Goal: Task Accomplishment & Management: Manage account settings

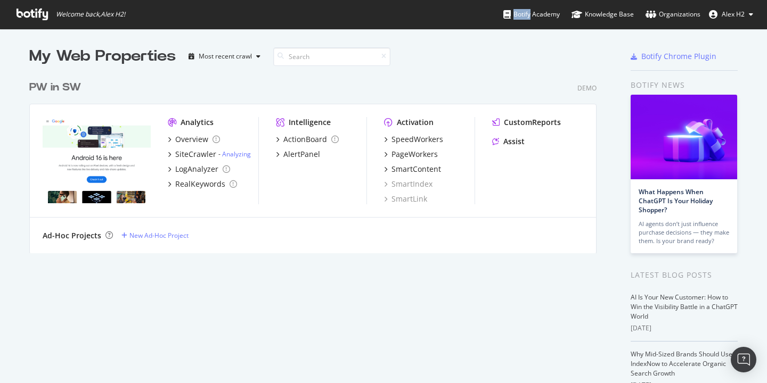
scroll to position [375, 751]
click at [743, 17] on span "Alex H2" at bounding box center [732, 14] width 23 height 9
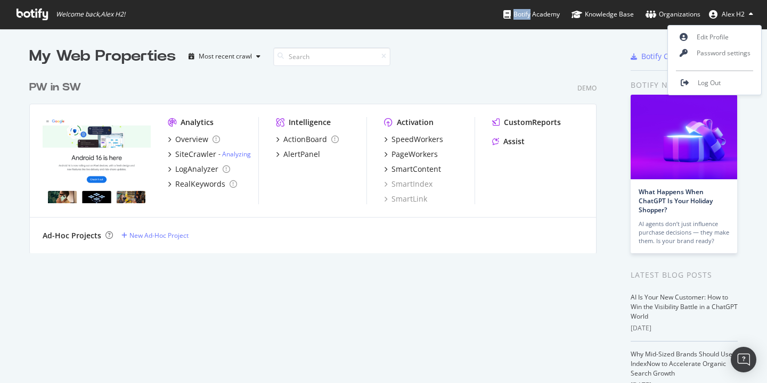
click at [743, 17] on span "Alex H2" at bounding box center [732, 14] width 23 height 9
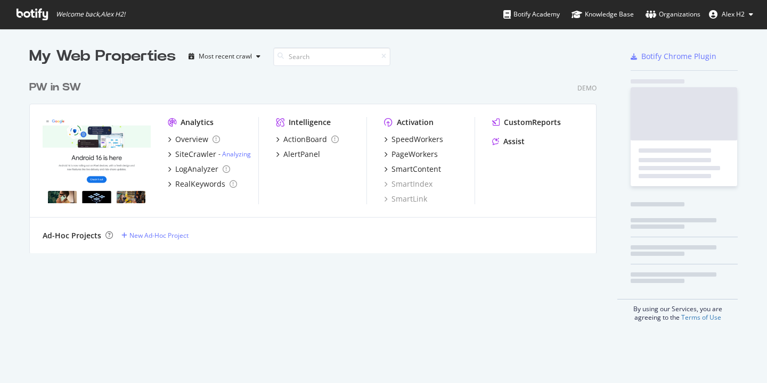
scroll to position [178, 568]
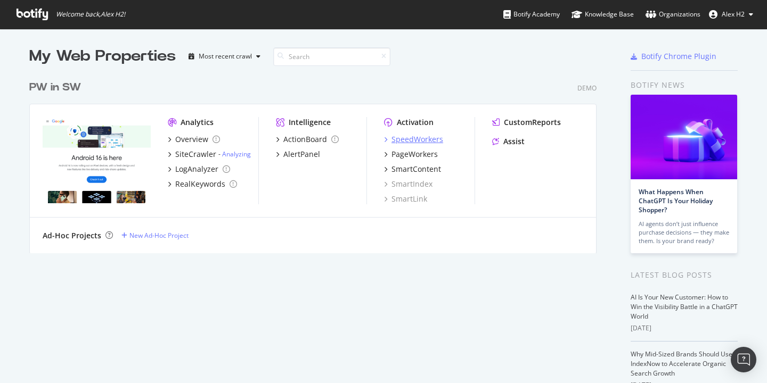
click at [409, 135] on div "SpeedWorkers" at bounding box center [417, 139] width 52 height 11
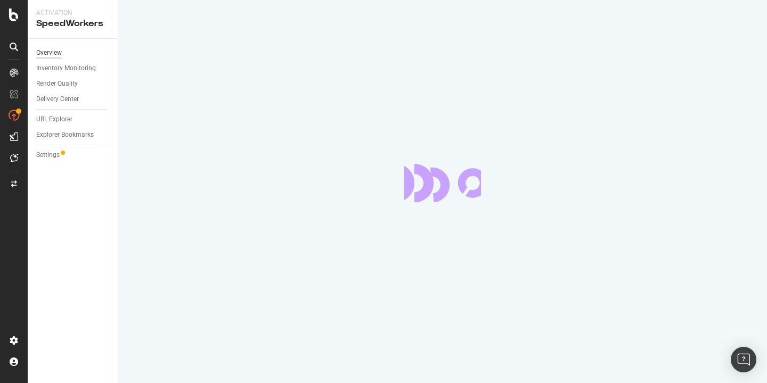
click at [56, 54] on div "Overview" at bounding box center [49, 52] width 26 height 11
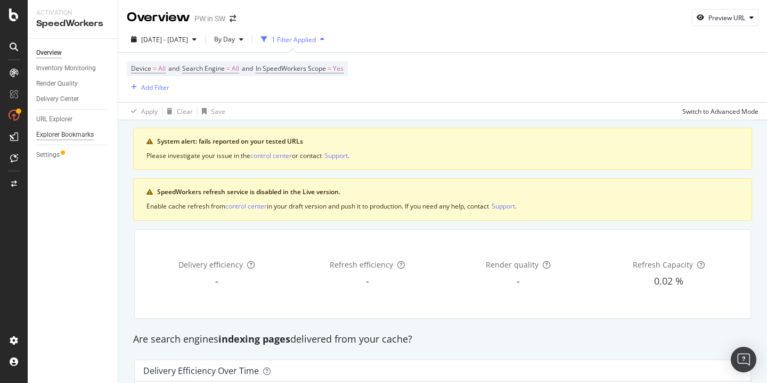
click at [58, 136] on div "Explorer Bookmarks" at bounding box center [65, 134] width 58 height 11
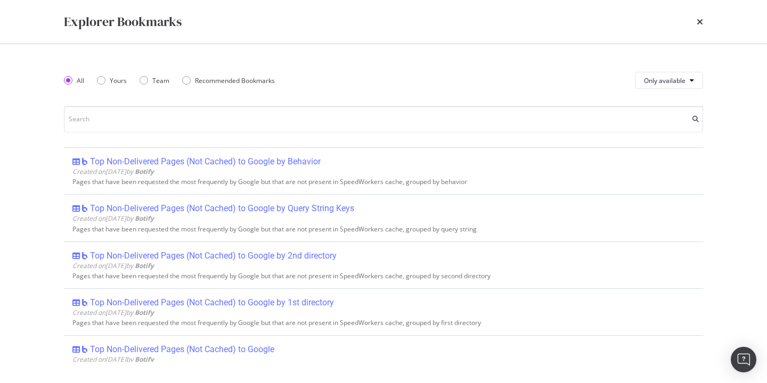
click at [696, 16] on div "times" at bounding box center [699, 22] width 6 height 18
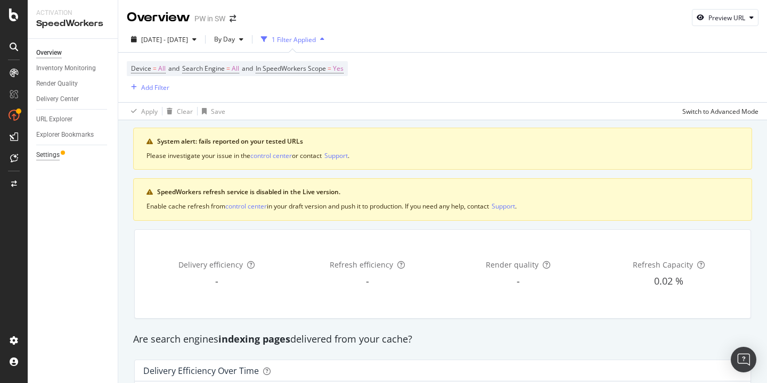
click at [52, 153] on div "Settings" at bounding box center [47, 155] width 23 height 11
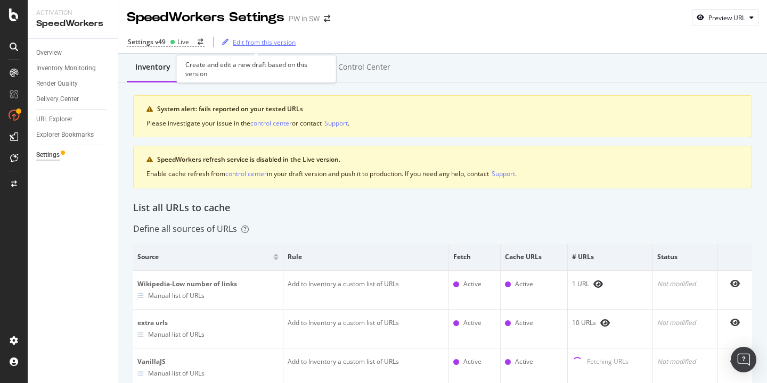
click at [248, 41] on div "Edit from this version" at bounding box center [264, 42] width 63 height 9
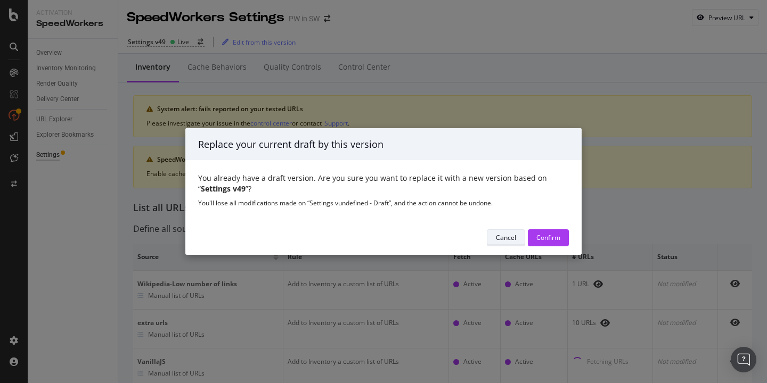
click at [509, 234] on div "Cancel" at bounding box center [506, 237] width 20 height 9
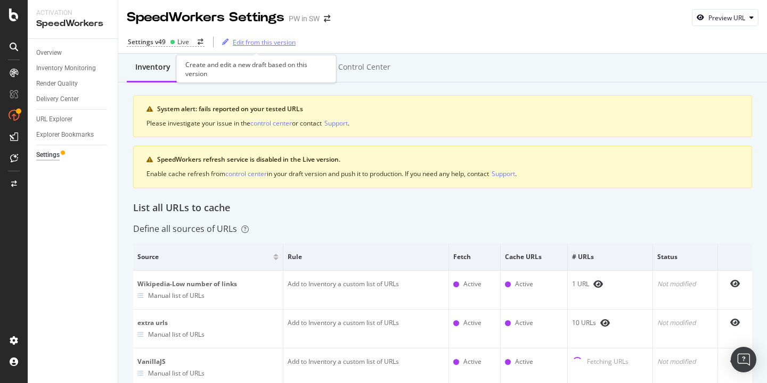
click at [257, 45] on div "Edit from this version" at bounding box center [264, 42] width 63 height 9
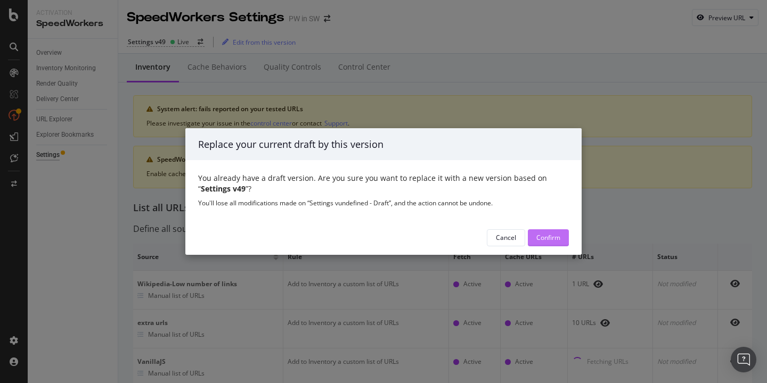
click at [543, 233] on div "Confirm" at bounding box center [548, 237] width 24 height 9
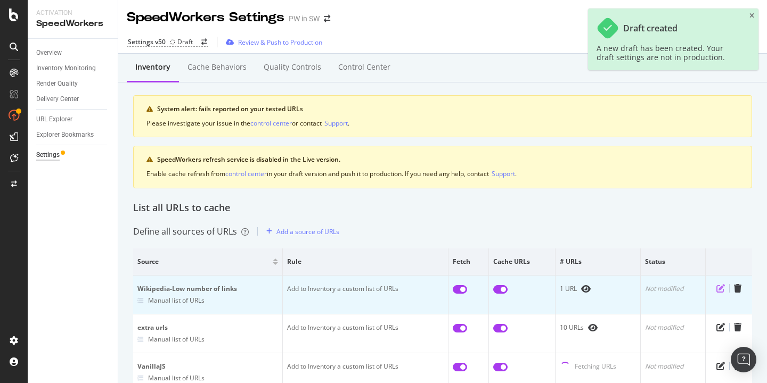
click at [716, 288] on icon "pen-to-square" at bounding box center [720, 288] width 9 height 9
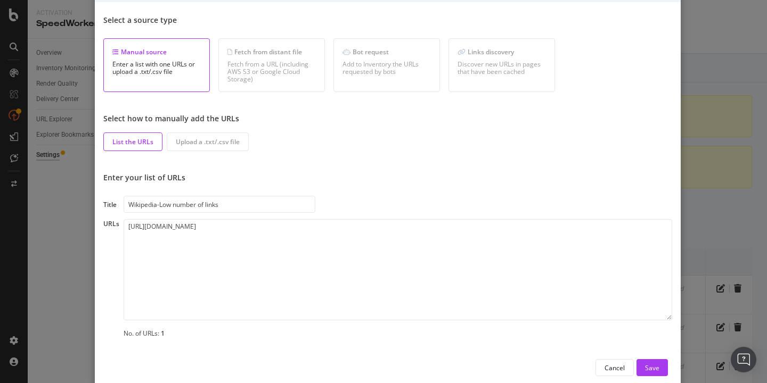
scroll to position [31, 0]
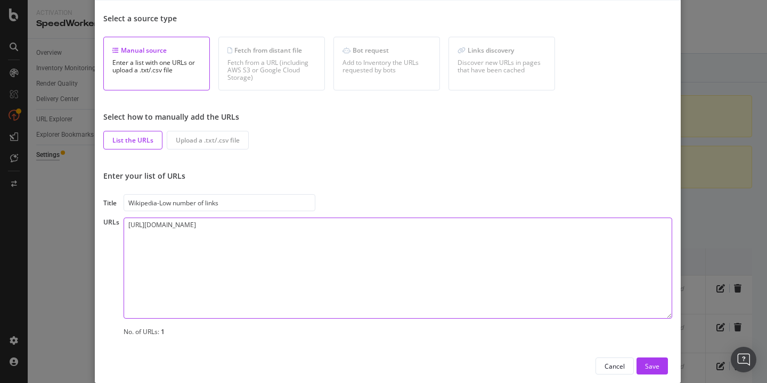
click at [372, 255] on textarea "https://fr.wikipedia.org/wiki/Arrondissement_de_Loches" at bounding box center [398, 268] width 548 height 101
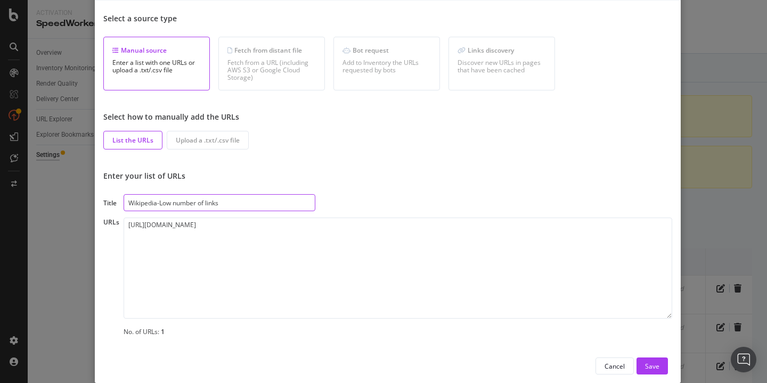
click at [231, 201] on input "Wikipedia-Low number of links" at bounding box center [220, 202] width 192 height 17
type input "Wikipedia-Low number of linksA"
click at [650, 374] on button "Save" at bounding box center [651, 366] width 31 height 17
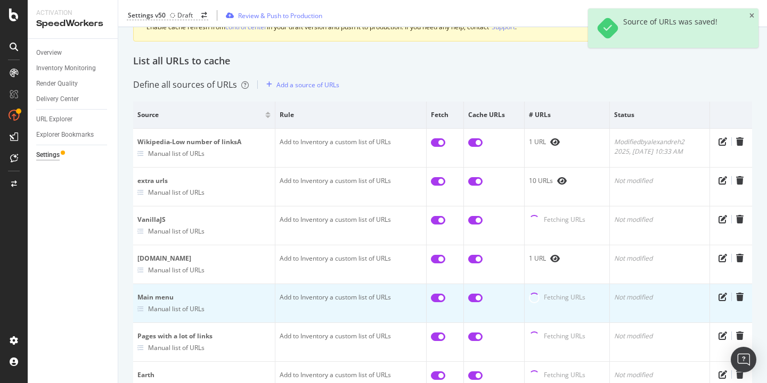
scroll to position [0, 0]
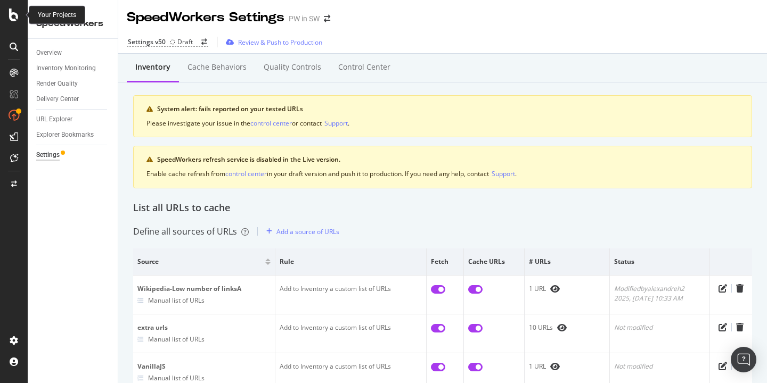
click at [14, 20] on icon at bounding box center [14, 15] width 10 height 13
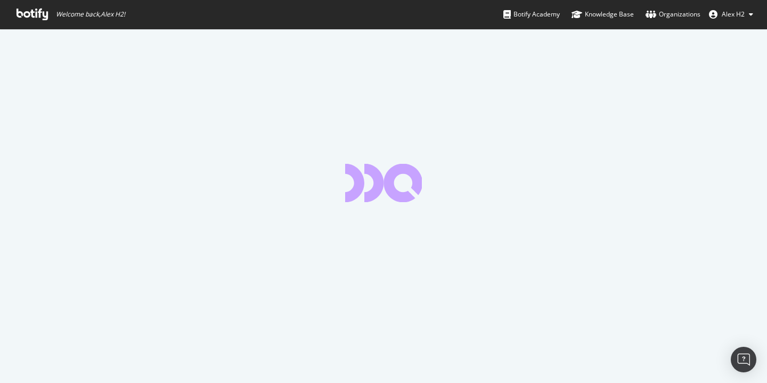
click at [367, 54] on div at bounding box center [383, 206] width 767 height 355
click at [730, 20] on button "Alex H2" at bounding box center [730, 14] width 61 height 17
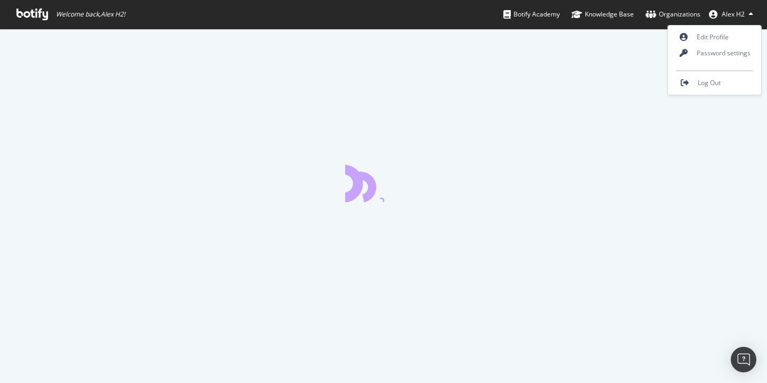
click at [730, 20] on button "Alex H2" at bounding box center [730, 14] width 61 height 17
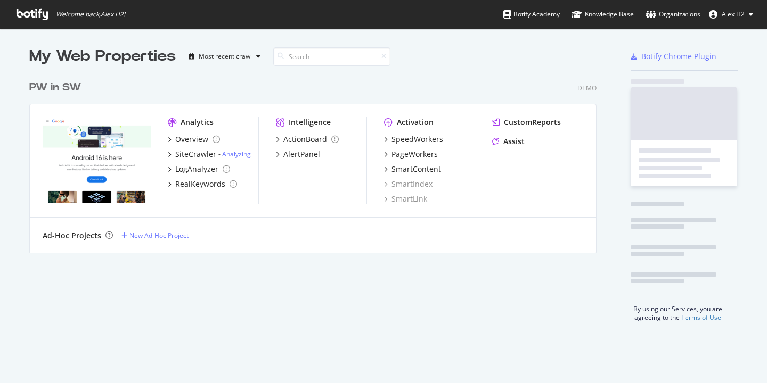
scroll to position [178, 568]
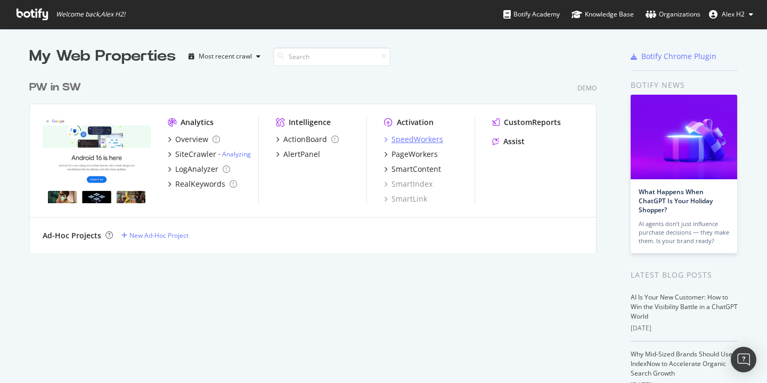
click at [412, 139] on div "SpeedWorkers" at bounding box center [417, 139] width 52 height 11
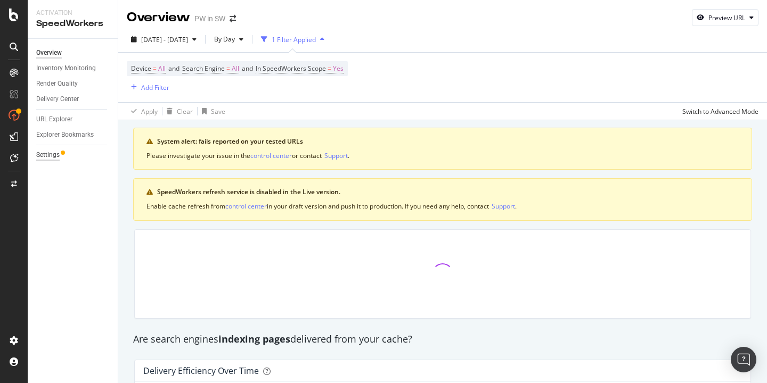
click at [48, 158] on div "Settings" at bounding box center [47, 155] width 23 height 11
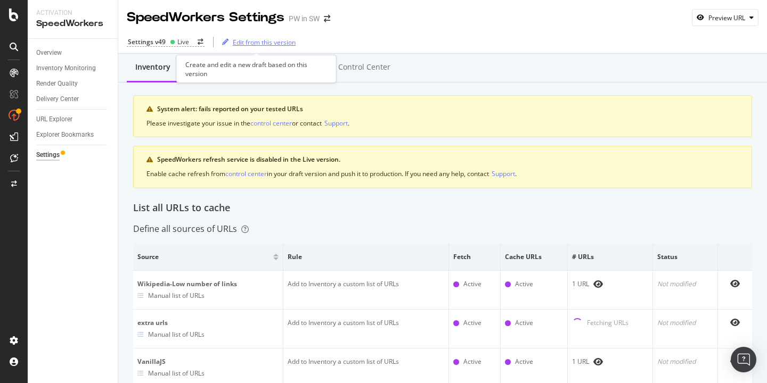
click at [243, 36] on div "Edit from this version" at bounding box center [257, 42] width 78 height 16
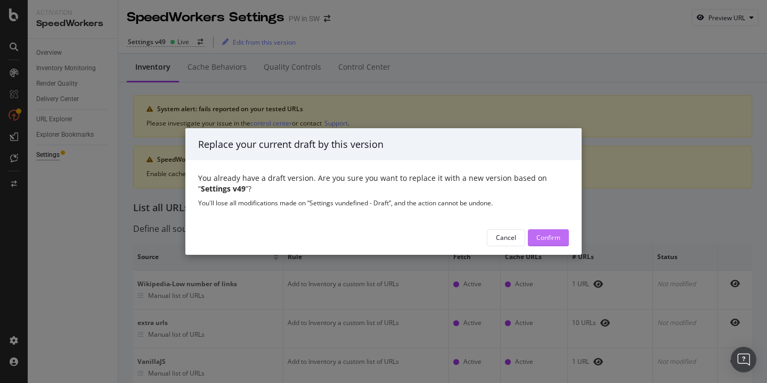
click at [550, 239] on div "Confirm" at bounding box center [548, 237] width 24 height 9
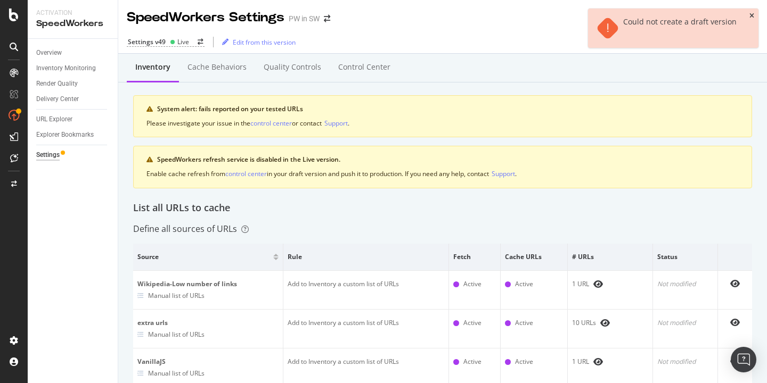
click at [750, 17] on icon "close toast" at bounding box center [751, 16] width 5 height 6
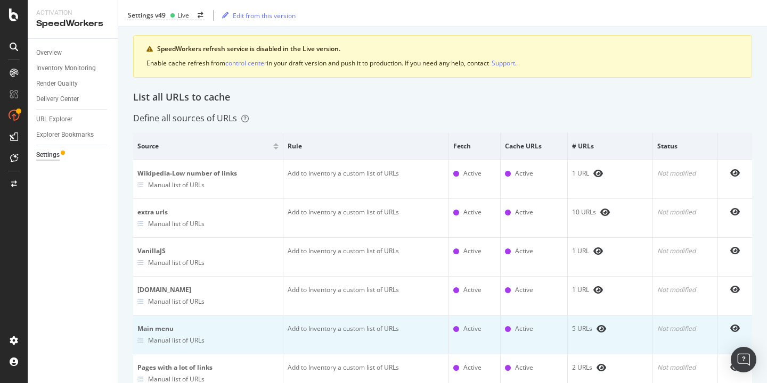
scroll to position [836, 0]
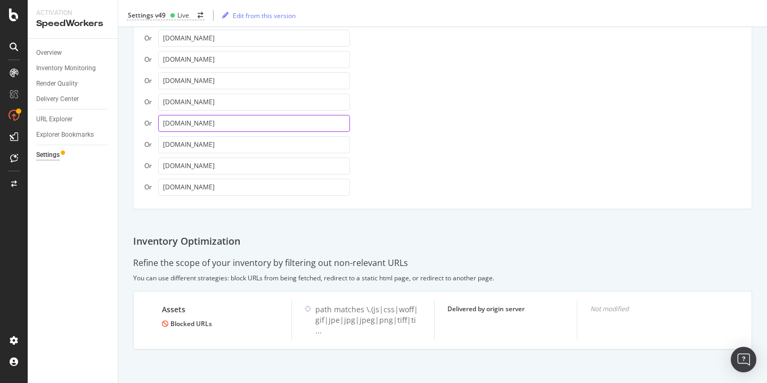
click at [268, 122] on input "thinkwithgoogle.com" at bounding box center [254, 123] width 192 height 17
click at [264, 147] on input "vestiairecollective.com" at bounding box center [254, 144] width 192 height 17
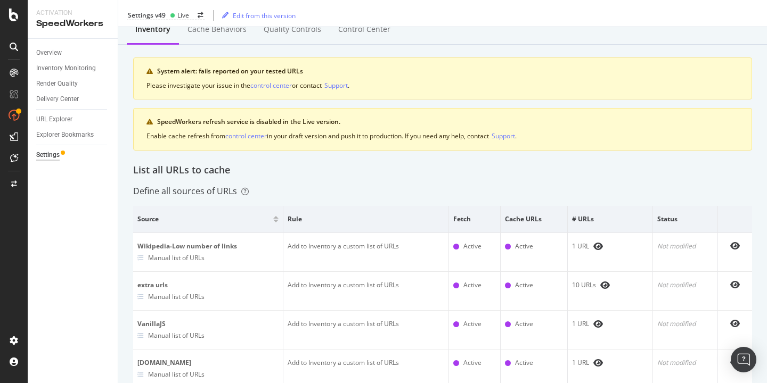
scroll to position [0, 0]
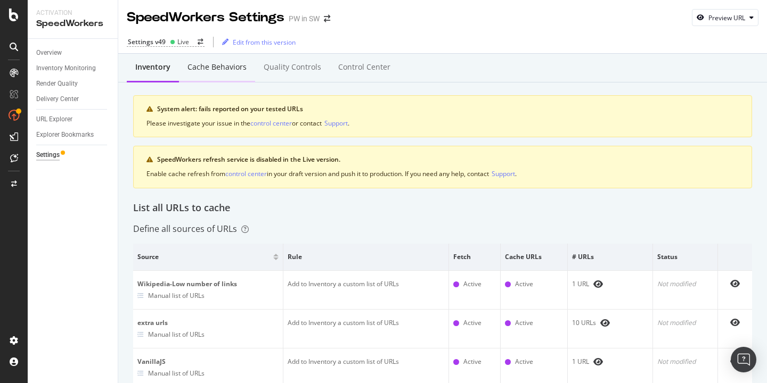
click at [210, 78] on div "Cache behaviors" at bounding box center [217, 67] width 76 height 29
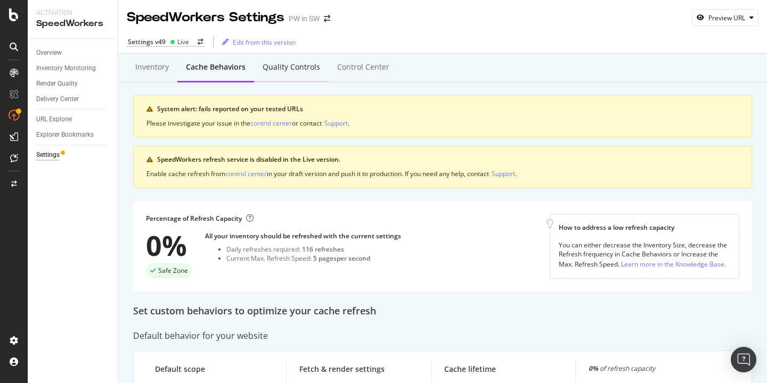
click at [309, 67] on div "Quality Controls" at bounding box center [292, 67] width 58 height 11
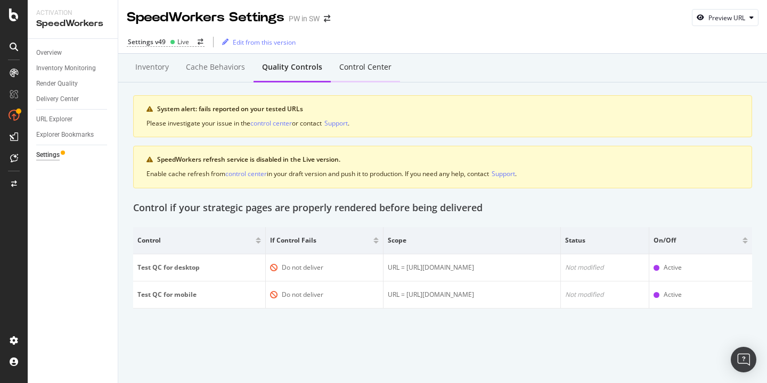
click at [379, 67] on div "Control Center" at bounding box center [365, 67] width 52 height 11
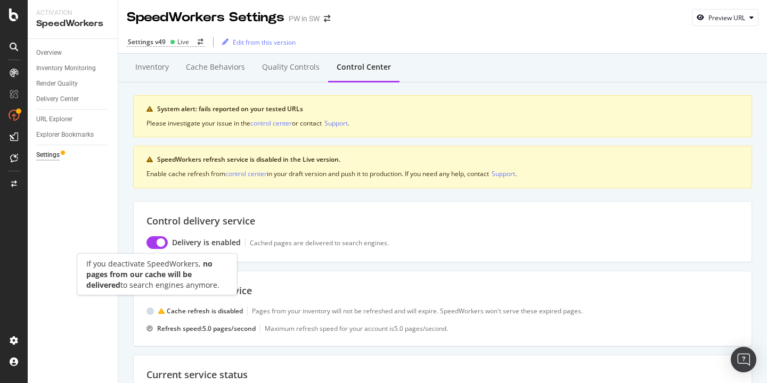
click at [153, 239] on input "checkbox" at bounding box center [156, 242] width 21 height 13
checkbox input "true"
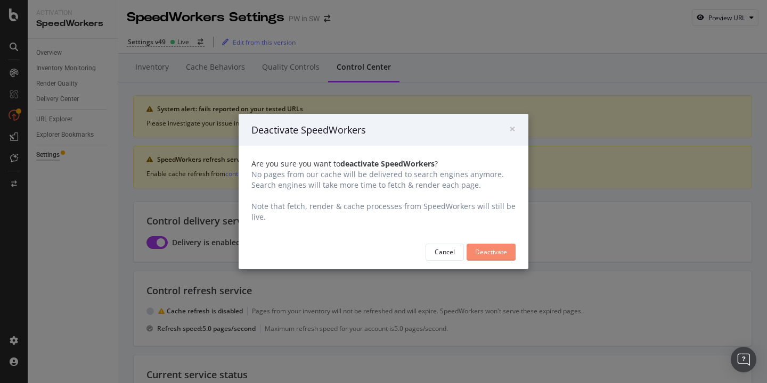
click at [492, 251] on div "Deactivate" at bounding box center [491, 252] width 32 height 9
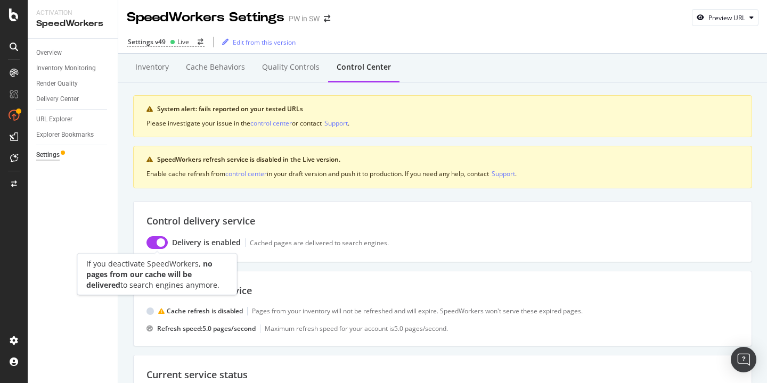
click at [157, 240] on input "checkbox" at bounding box center [156, 242] width 21 height 13
checkbox input "true"
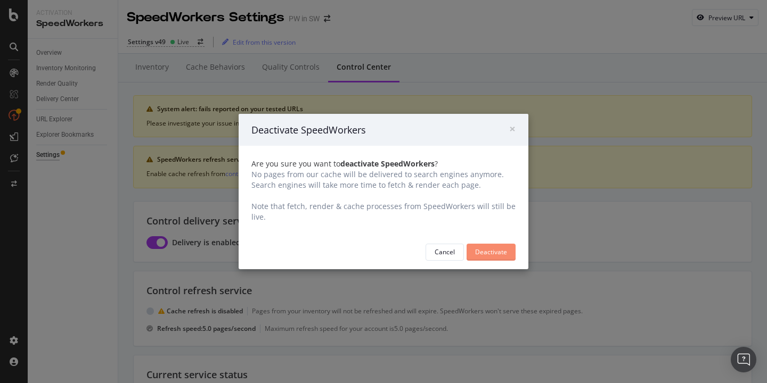
click at [473, 252] on button "Deactivate" at bounding box center [490, 252] width 49 height 17
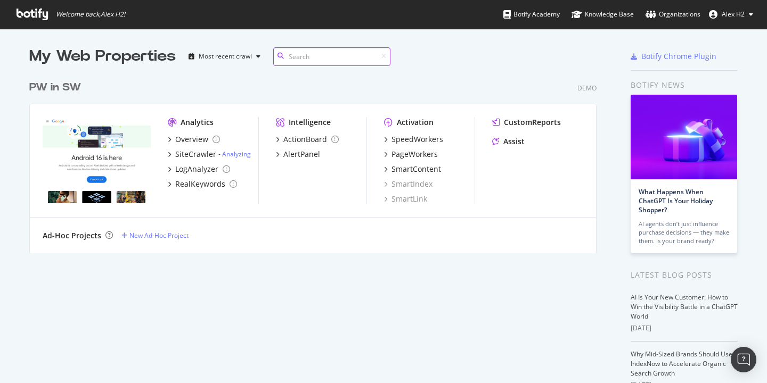
scroll to position [178, 568]
